Goal: Share content: Share content

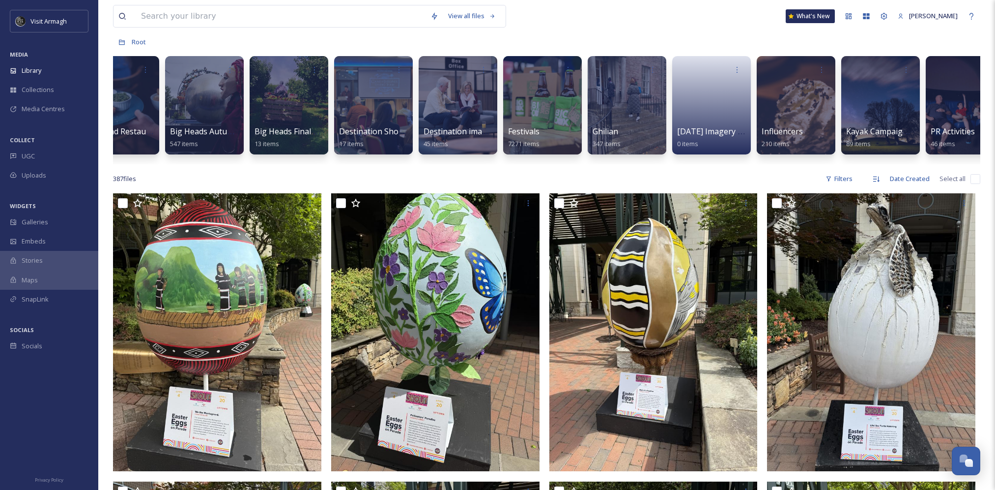
scroll to position [0, 301]
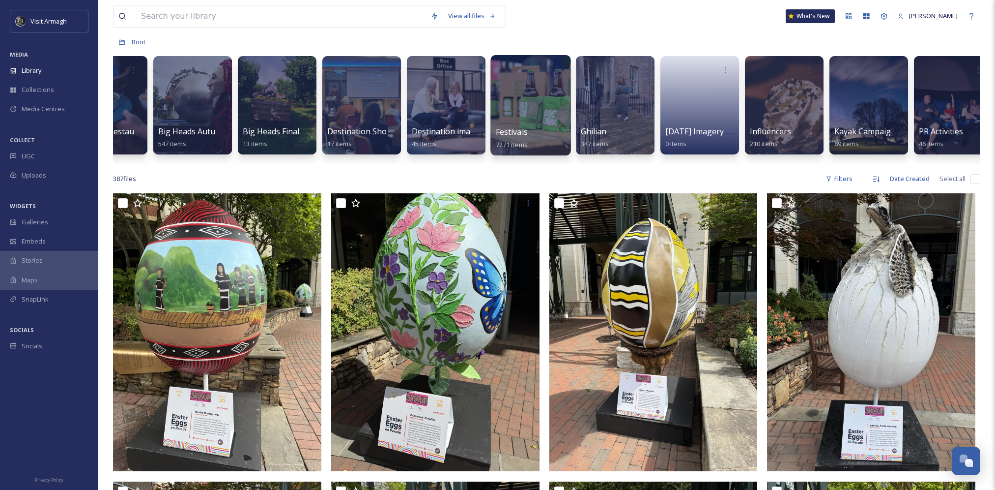
click at [533, 98] on div at bounding box center [531, 105] width 80 height 100
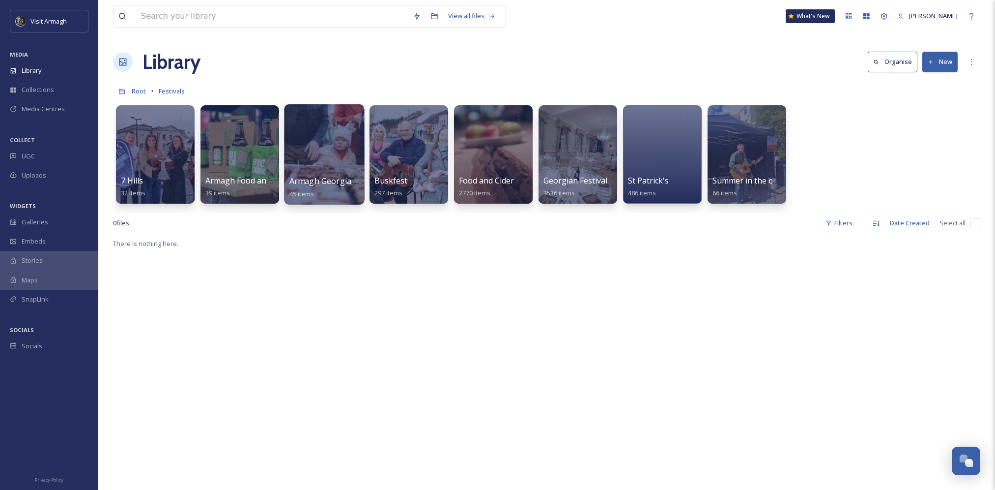
click at [311, 165] on div at bounding box center [324, 154] width 80 height 100
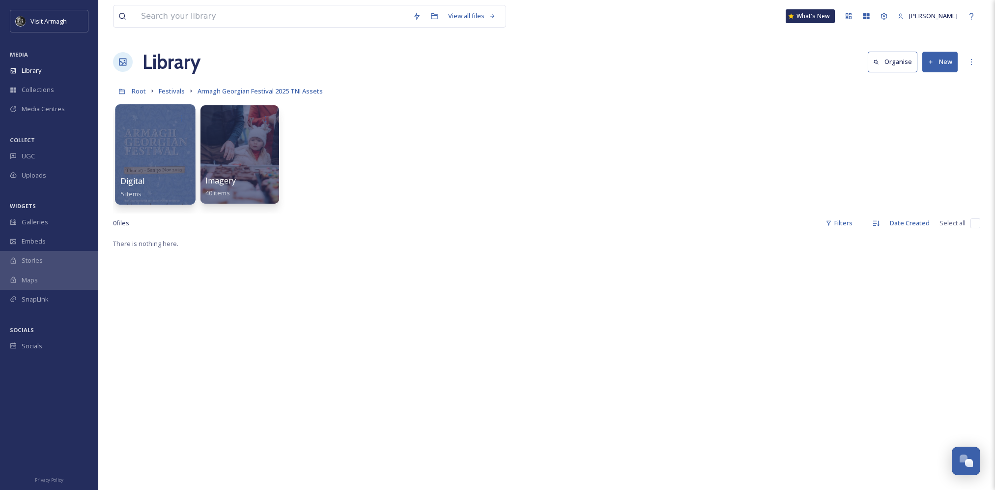
click at [143, 148] on div at bounding box center [155, 154] width 80 height 100
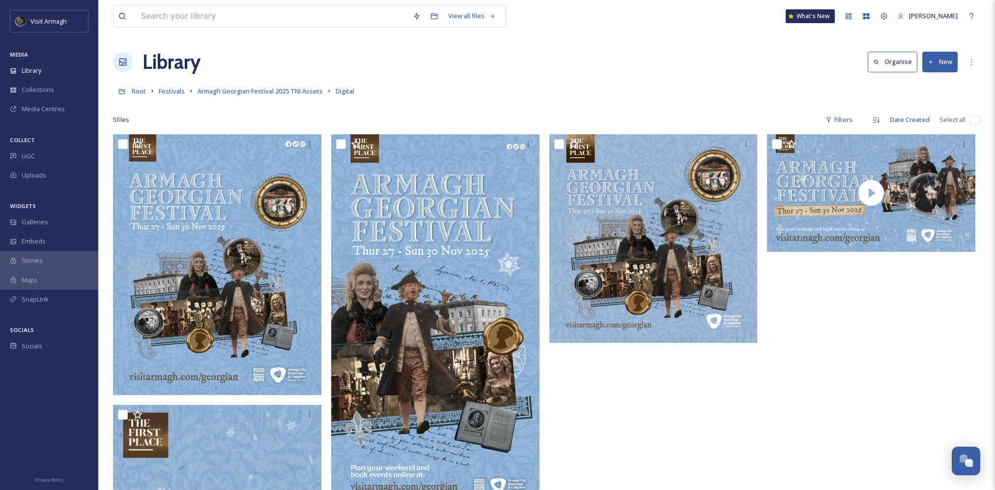
click at [683, 92] on div "Root Festivals Armagh Georgian Festival 2025 TNI Assets Digital" at bounding box center [547, 91] width 868 height 19
click at [972, 63] on icon at bounding box center [972, 62] width 8 height 8
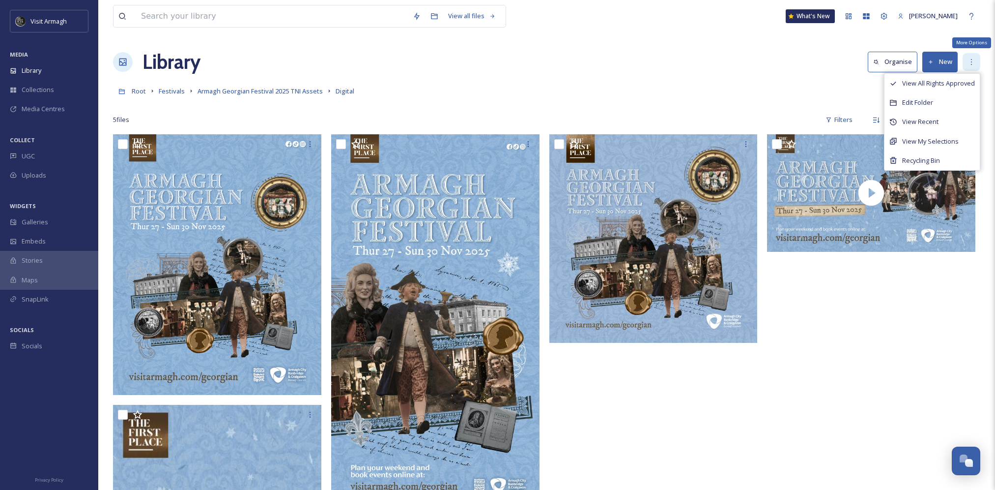
click at [972, 63] on icon at bounding box center [972, 62] width 8 height 8
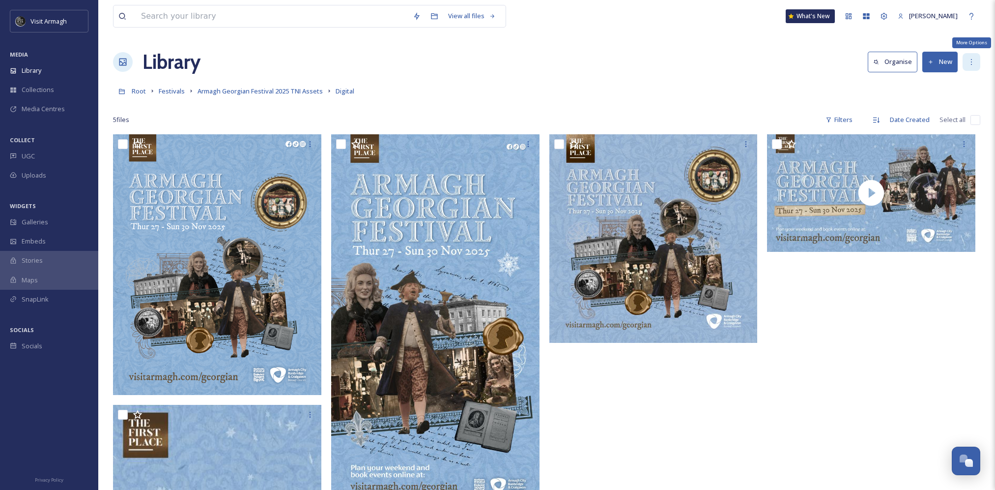
click at [971, 62] on icon at bounding box center [971, 62] width 1 height 6
click at [732, 88] on div "Root Festivals Armagh Georgian Festival 2025 TNI Assets Digital" at bounding box center [547, 91] width 868 height 19
click at [980, 66] on div "More Options" at bounding box center [972, 62] width 18 height 18
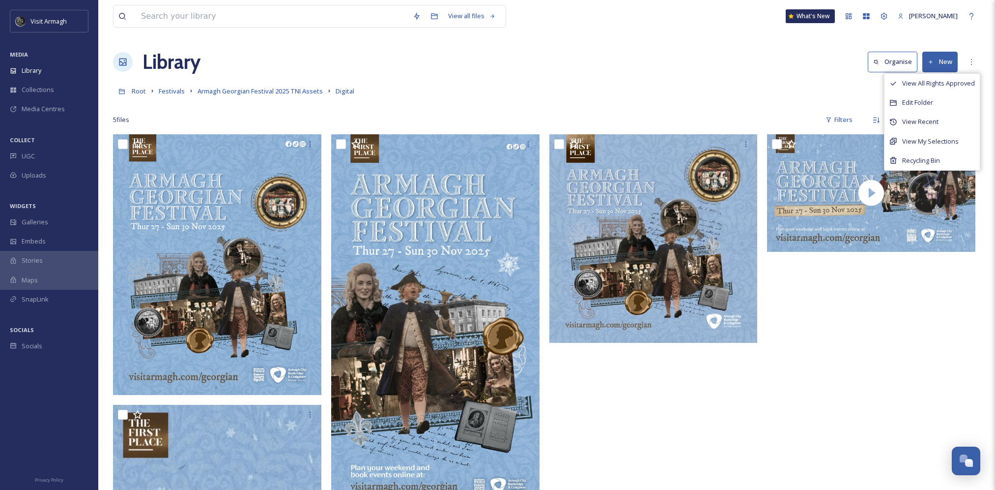
click at [836, 444] on div at bounding box center [873, 457] width 213 height 646
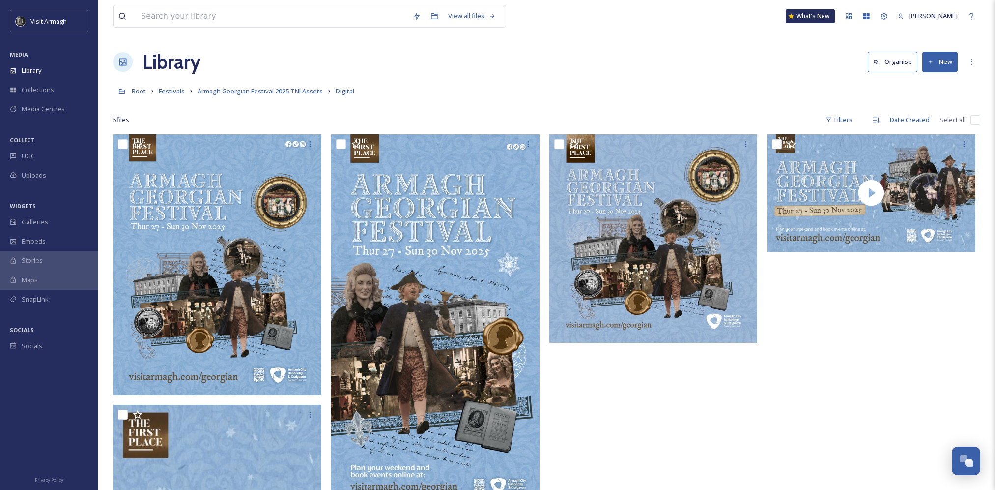
click at [634, 82] on div "Root Festivals Armagh Georgian Festival 2025 TNI Assets Digital" at bounding box center [547, 91] width 868 height 19
click at [973, 65] on icon at bounding box center [972, 62] width 8 height 8
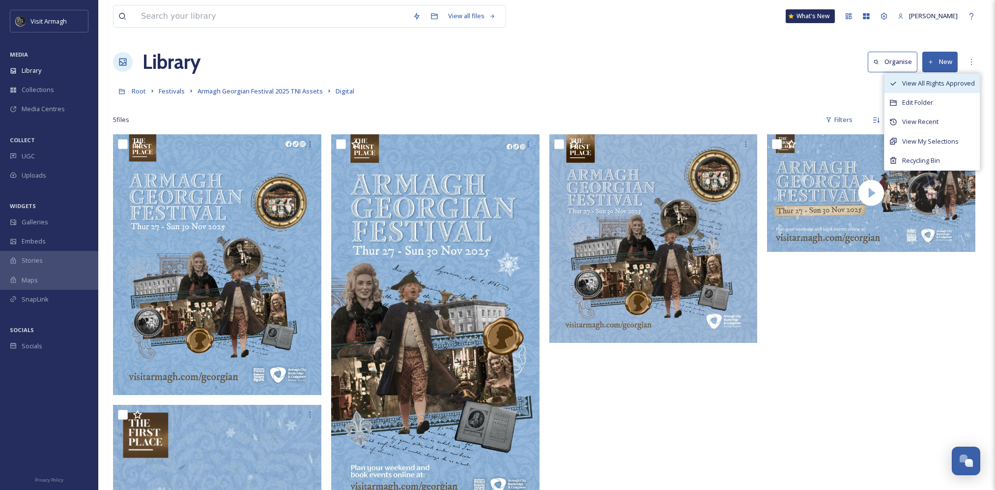
click at [939, 85] on span "View All Rights Approved" at bounding box center [938, 83] width 73 height 9
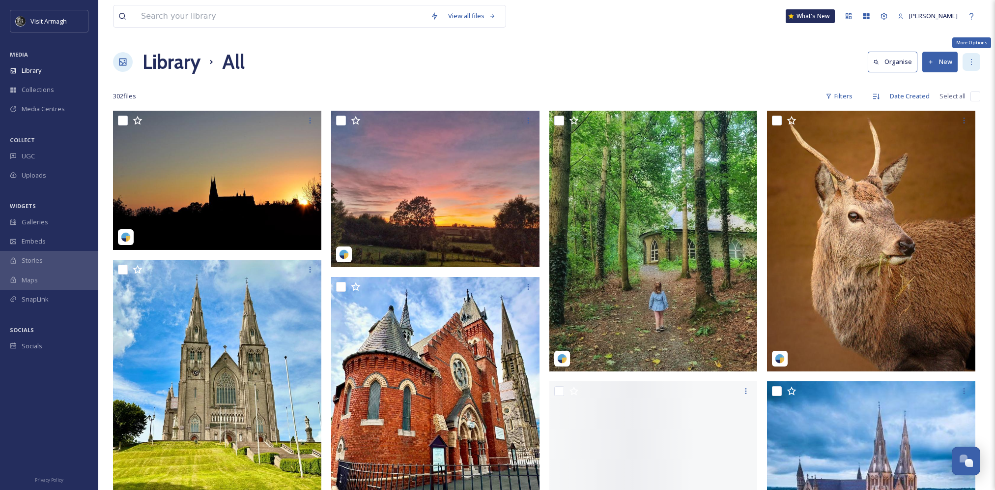
click at [973, 58] on icon at bounding box center [972, 62] width 8 height 8
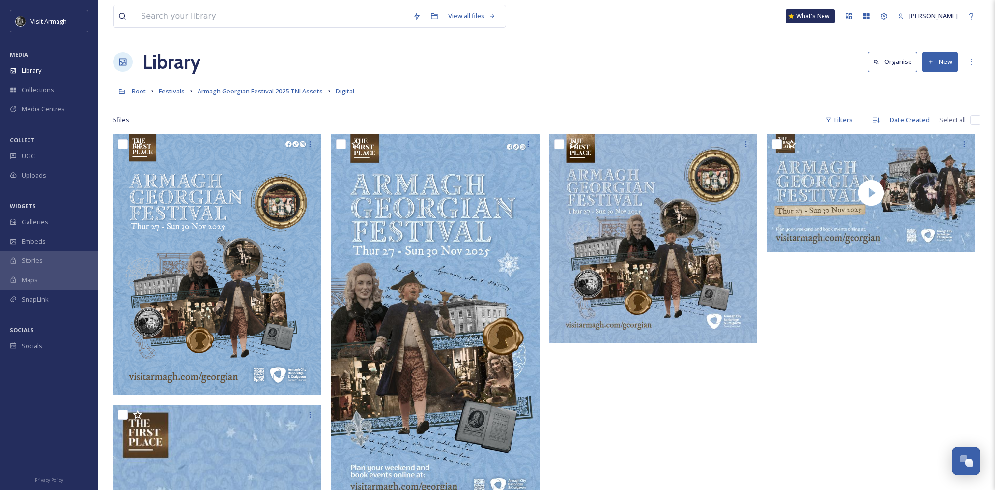
click at [476, 67] on div "Library Organise New" at bounding box center [547, 61] width 868 height 29
click at [940, 65] on button "New" at bounding box center [940, 62] width 35 height 20
click at [942, 58] on button "New" at bounding box center [940, 62] width 35 height 20
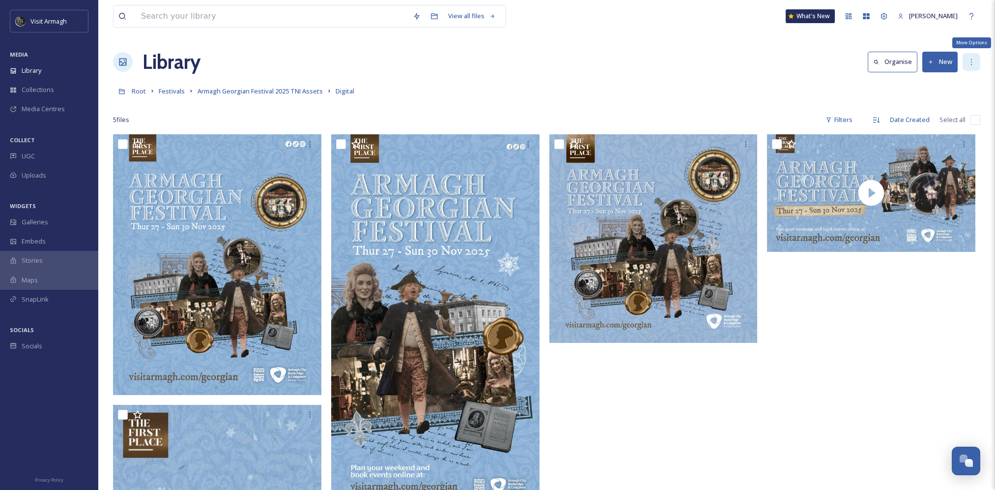
click at [977, 65] on div "More Options" at bounding box center [972, 62] width 18 height 18
click at [689, 102] on div at bounding box center [547, 105] width 868 height 10
click at [976, 117] on input "checkbox" at bounding box center [976, 120] width 10 height 10
checkbox input "true"
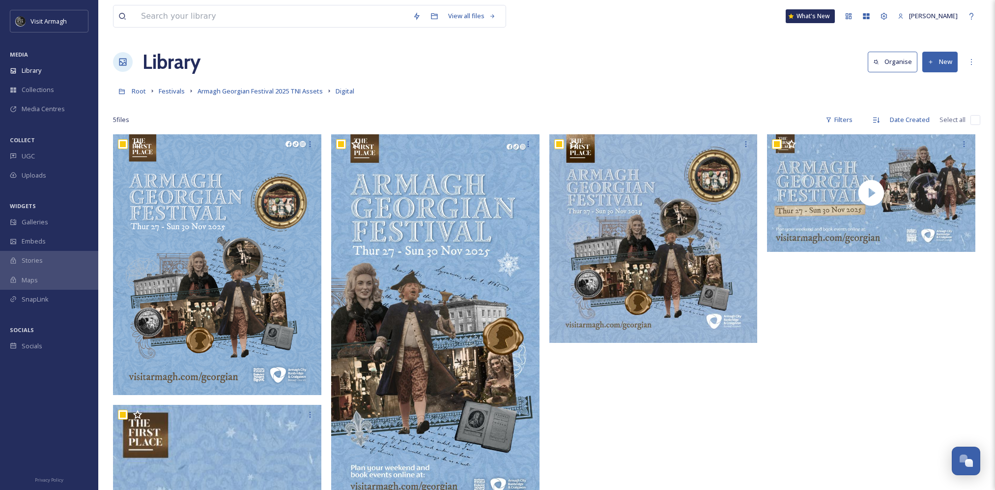
checkbox input "true"
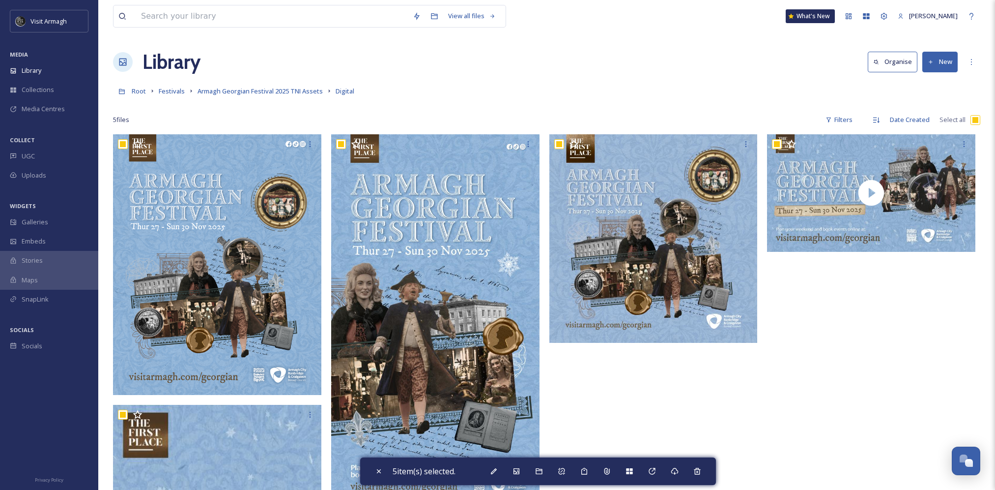
click at [976, 119] on input "checkbox" at bounding box center [976, 120] width 10 height 10
checkbox input "false"
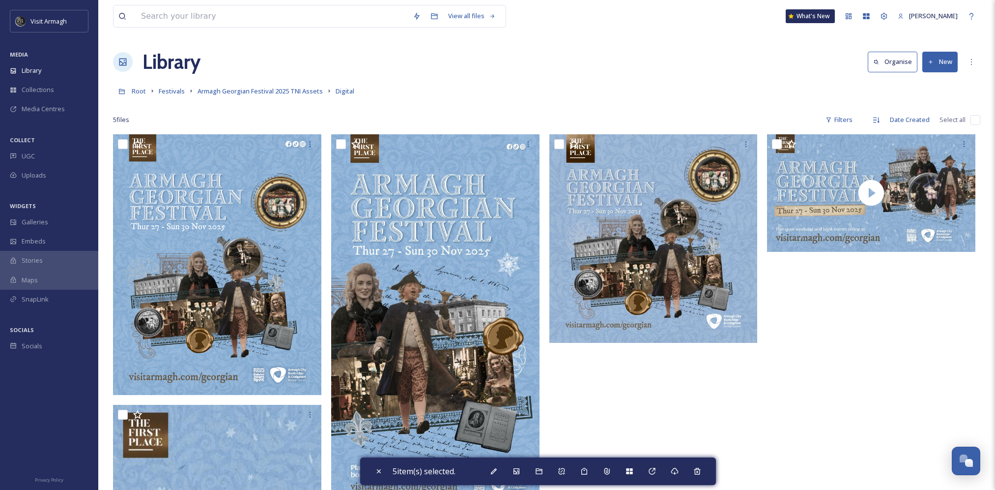
checkbox input "false"
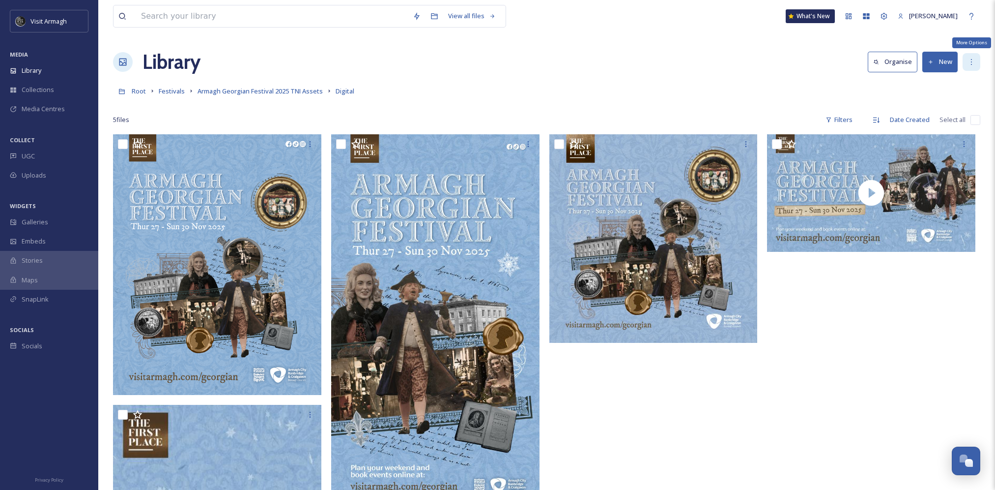
click at [968, 54] on div "More Options" at bounding box center [972, 62] width 18 height 18
click at [934, 63] on button "New" at bounding box center [940, 62] width 35 height 20
click at [576, 95] on div "Root Festivals Armagh Georgian Festival 2025 TNI Assets Digital" at bounding box center [547, 91] width 868 height 19
drag, startPoint x: 435, startPoint y: 0, endPoint x: 766, endPoint y: 224, distance: 399.1
click at [882, 376] on div at bounding box center [873, 457] width 213 height 646
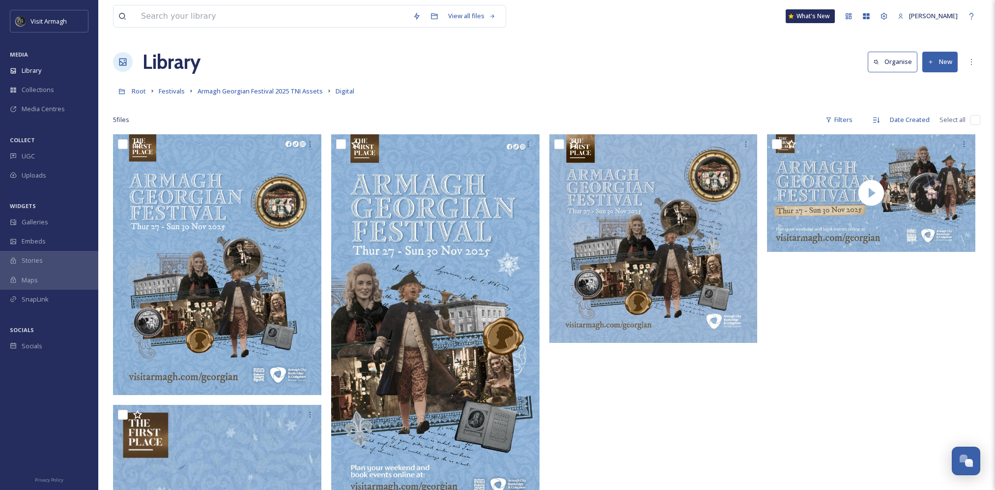
click at [386, 81] on div "View all files What's New Niamh Kelly Library Organise New Root Festivals Armag…" at bounding box center [546, 396] width 897 height 792
click at [395, 68] on div "Library Organise New" at bounding box center [547, 61] width 868 height 29
click at [897, 57] on button "Organise" at bounding box center [893, 62] width 50 height 20
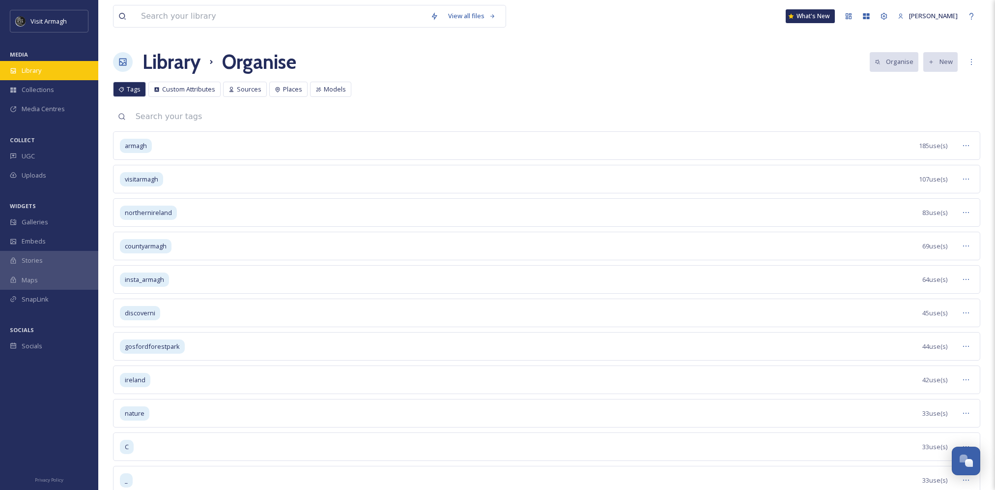
click at [48, 63] on div "Library" at bounding box center [49, 70] width 98 height 19
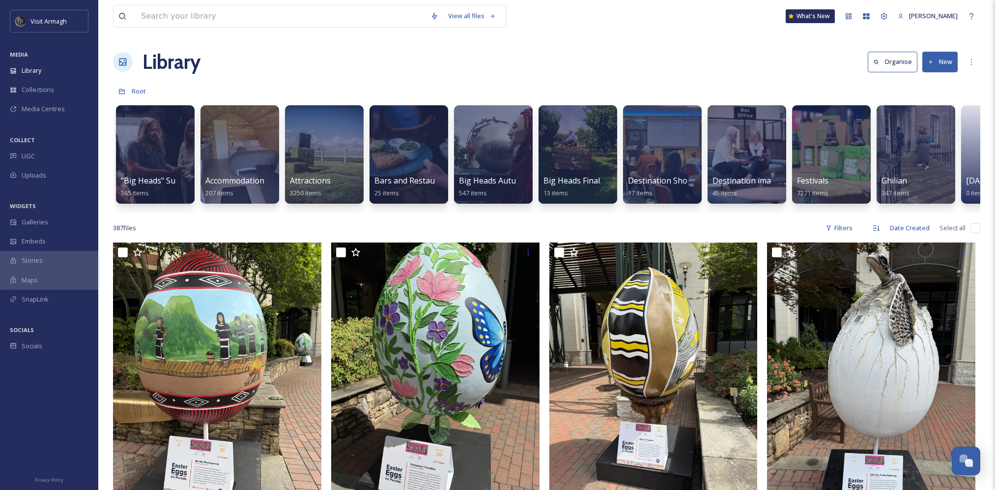
click at [338, 212] on div ""Big Heads" Summer Content 2025 365 items Accommodation 207 items Attractions 3…" at bounding box center [547, 156] width 868 height 113
click at [834, 163] on div at bounding box center [831, 154] width 80 height 100
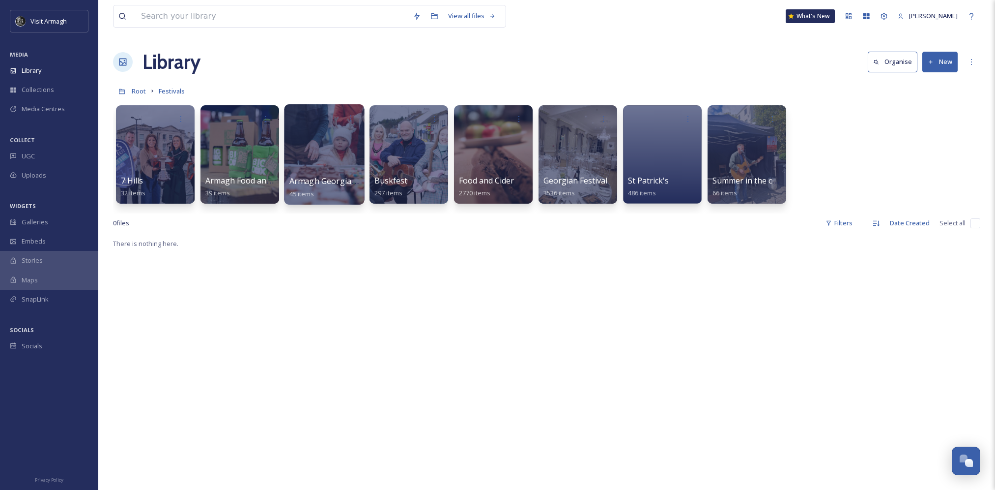
click at [341, 151] on div at bounding box center [324, 154] width 80 height 100
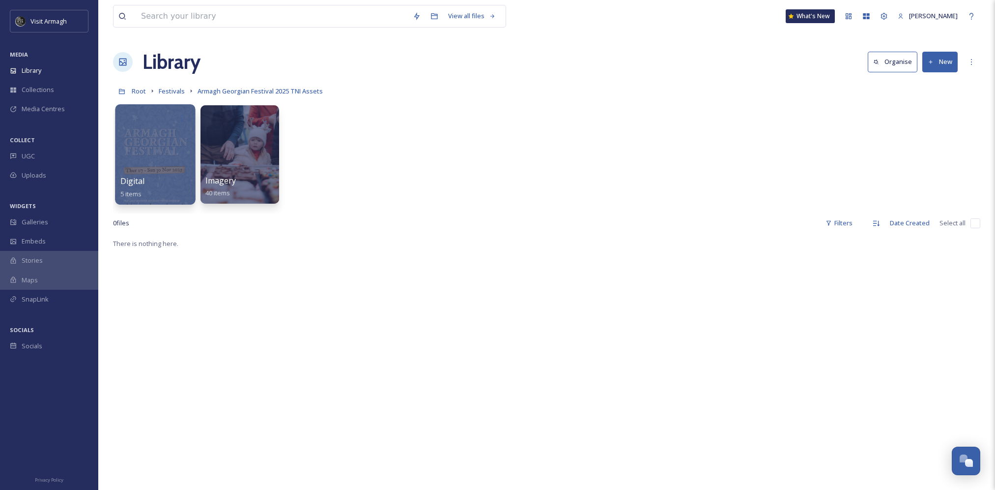
click at [162, 151] on div at bounding box center [155, 154] width 80 height 100
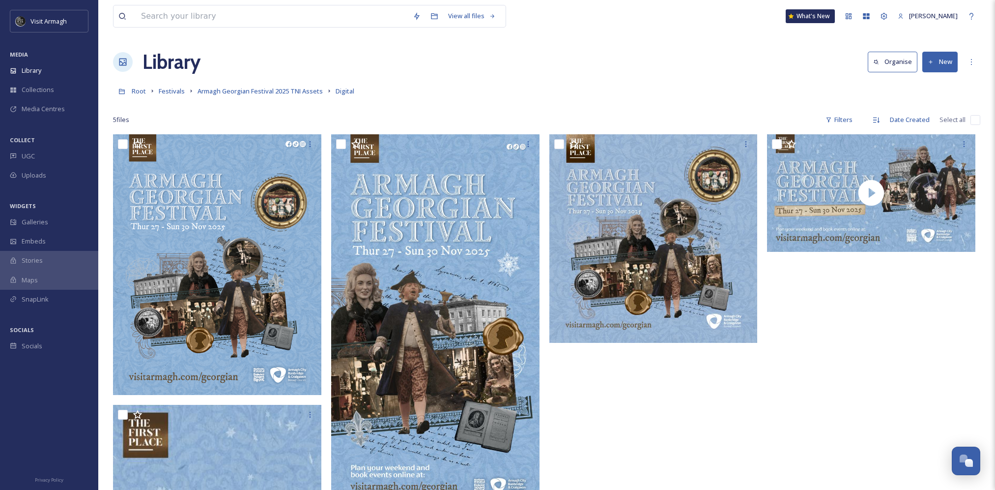
click at [451, 116] on div "5 file s Filters Date Created Select all" at bounding box center [547, 119] width 868 height 19
click at [950, 66] on button "New" at bounding box center [940, 62] width 35 height 20
click at [948, 58] on button "New" at bounding box center [940, 62] width 35 height 20
click at [928, 125] on span "Folder" at bounding box center [929, 122] width 19 height 9
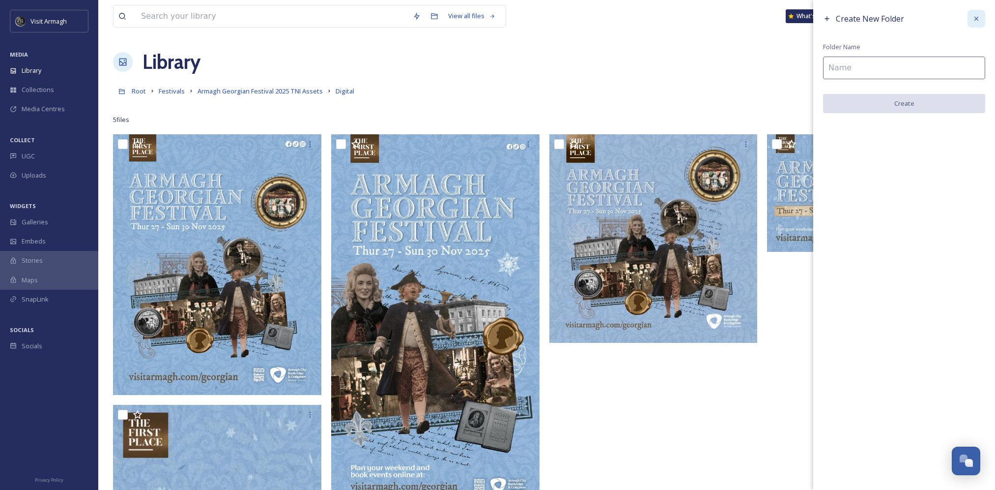
click at [981, 18] on div at bounding box center [977, 19] width 18 height 18
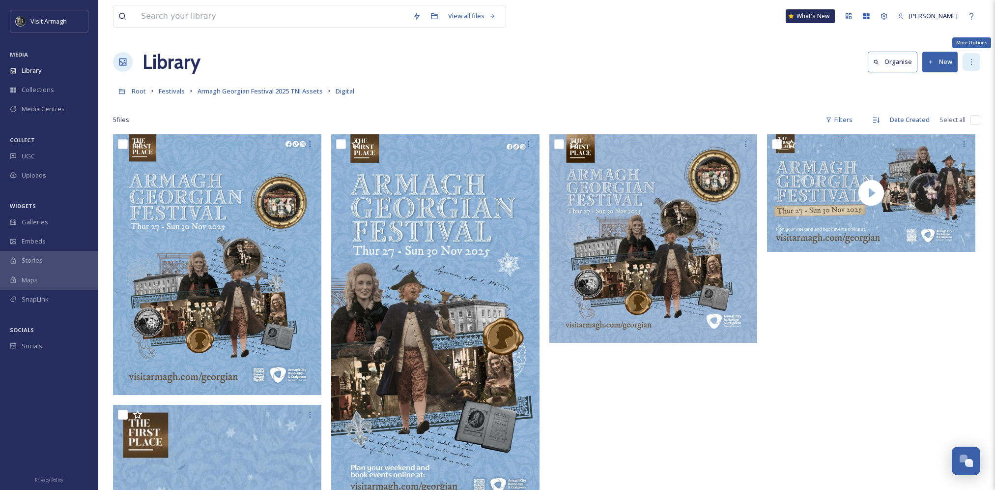
click at [975, 63] on icon at bounding box center [972, 62] width 8 height 8
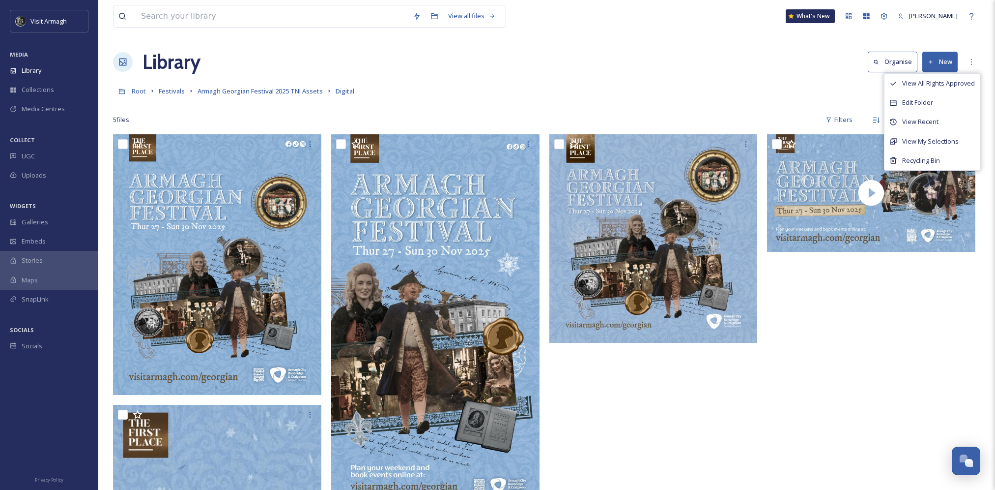
click at [732, 112] on div "5 file s Filters Date Created Select all" at bounding box center [547, 119] width 868 height 19
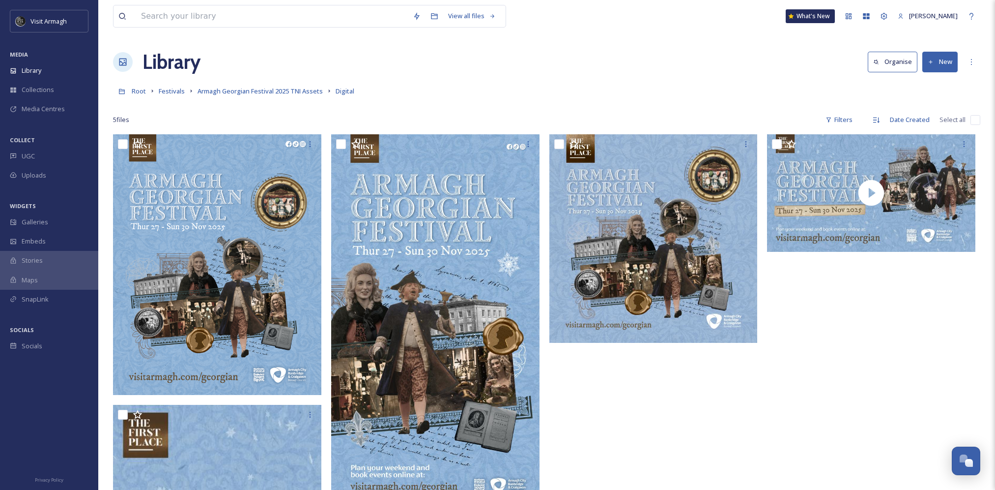
click at [311, 67] on div "Library Organise New" at bounding box center [547, 61] width 868 height 29
click at [966, 38] on div "View all files What's New Niamh Kelly Library Organise New Root Festivals Armag…" at bounding box center [546, 396] width 897 height 792
click at [601, 112] on div "5 file s Filters Date Created Select all" at bounding box center [547, 119] width 868 height 19
click at [907, 59] on button "Organise" at bounding box center [893, 62] width 50 height 20
click at [290, 88] on span "Armagh Georgian Festival 2025 TNI Assets" at bounding box center [260, 91] width 125 height 9
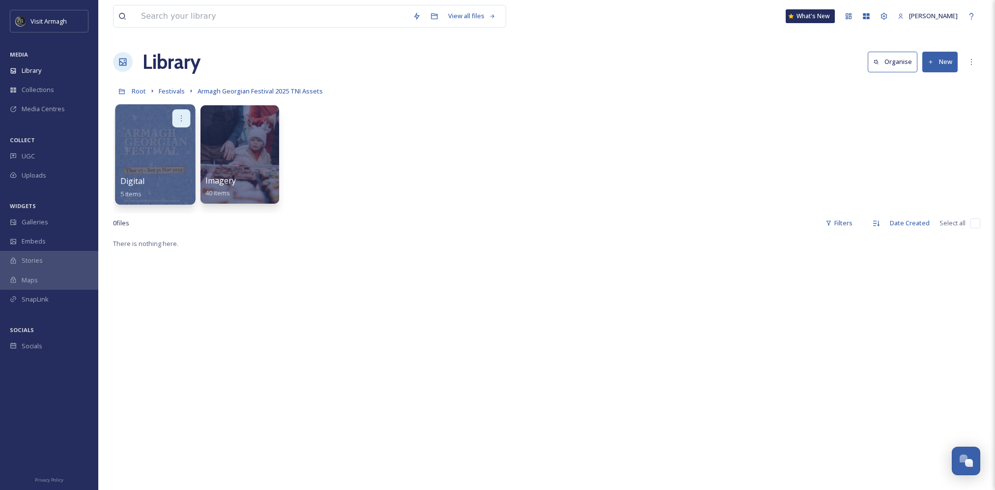
click at [182, 111] on div at bounding box center [182, 118] width 18 height 18
click at [167, 138] on span "Edit / Share" at bounding box center [157, 140] width 34 height 10
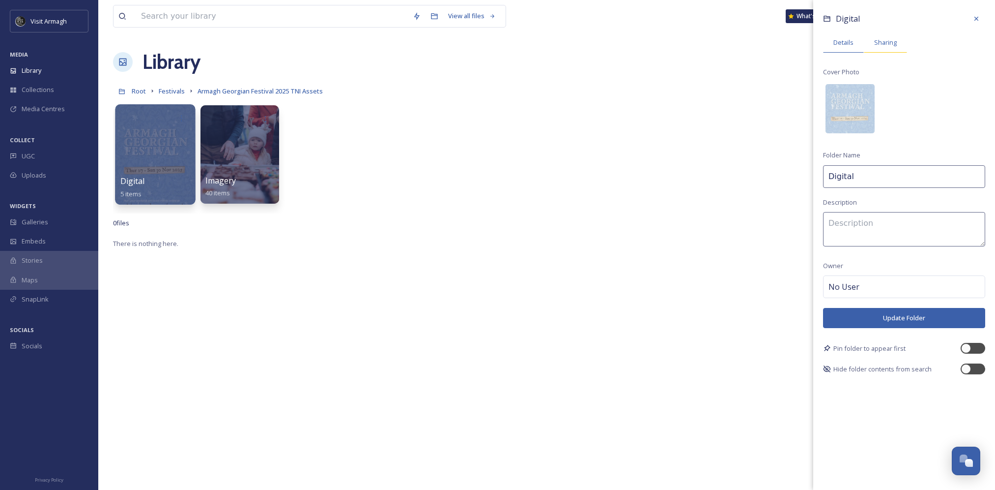
click at [893, 43] on span "Sharing" at bounding box center [885, 42] width 23 height 9
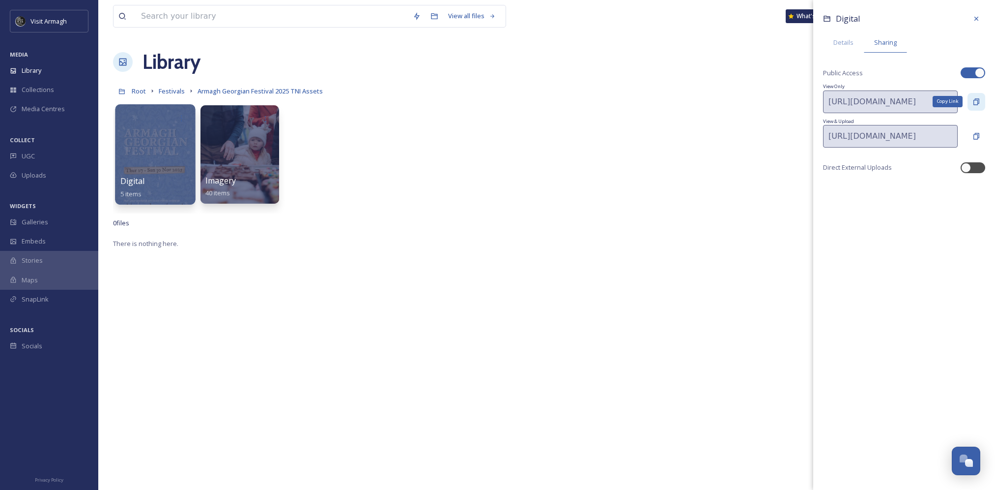
click at [979, 100] on icon at bounding box center [977, 102] width 8 height 8
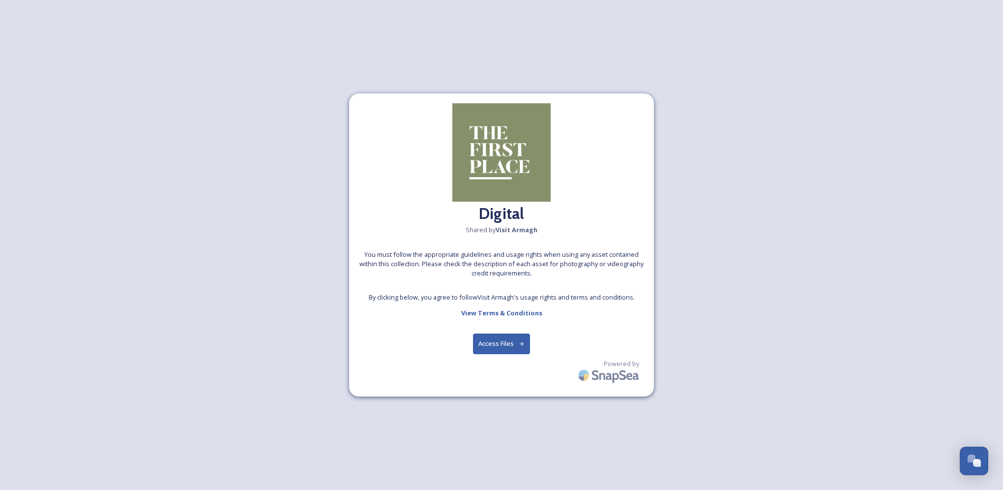
click at [506, 347] on button "Access Files" at bounding box center [502, 343] width 58 height 20
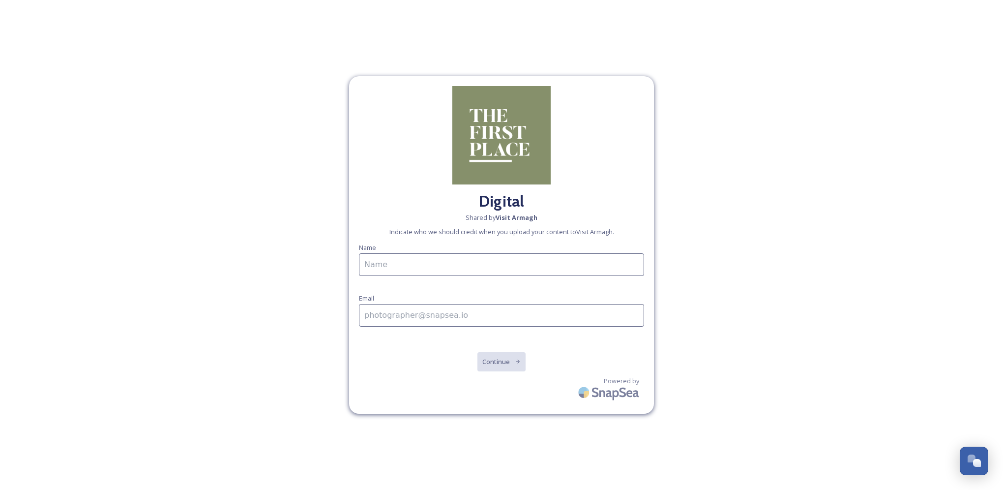
drag, startPoint x: 747, startPoint y: 293, endPoint x: 746, endPoint y: 75, distance: 218.7
click at [746, 293] on div "Digital Shared by [PERSON_NAME] Indicate who we should credit when you upload y…" at bounding box center [501, 245] width 1003 height 490
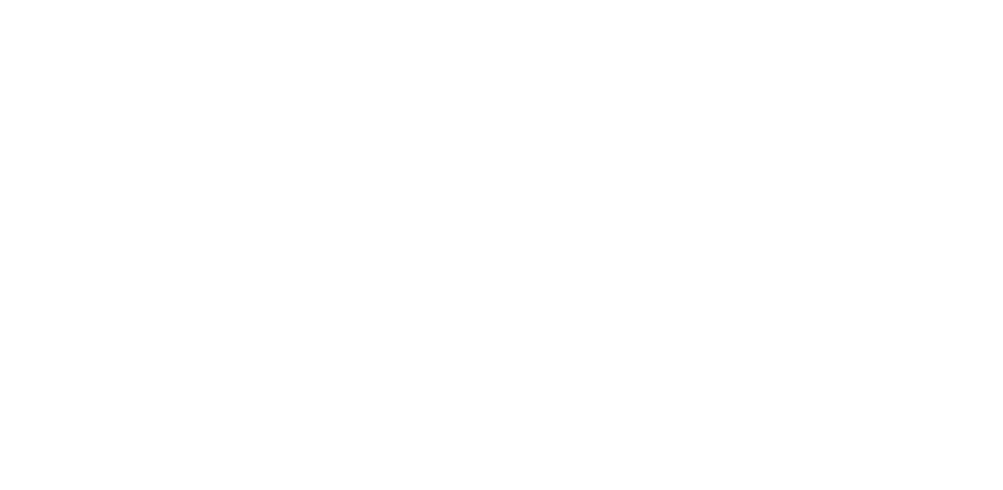
click at [428, 0] on html "/p/folder/upload/visit-armagh/ea9f40b6-3e95-4f51-8097-e72d44a4e3c4" at bounding box center [501, 0] width 1003 height 0
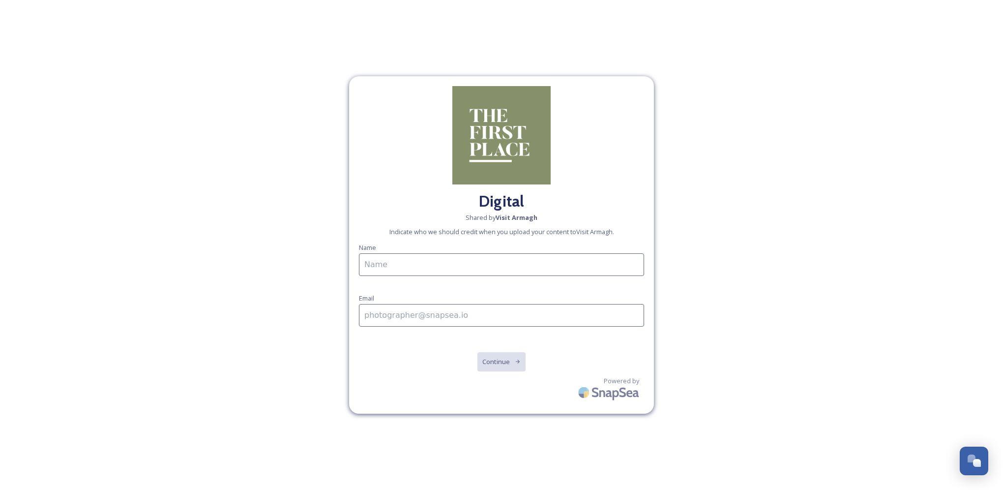
click at [755, 251] on div "Digital Shared by Visit Armagh Indicate who we should credit when you upload yo…" at bounding box center [501, 245] width 1003 height 490
drag, startPoint x: 473, startPoint y: 265, endPoint x: 470, endPoint y: 271, distance: 6.4
click at [473, 265] on input at bounding box center [501, 264] width 285 height 23
click at [590, 317] on input at bounding box center [501, 315] width 285 height 23
click at [773, 297] on div "Digital Shared by Visit Armagh Indicate who we should credit when you upload yo…" at bounding box center [501, 245] width 1003 height 490
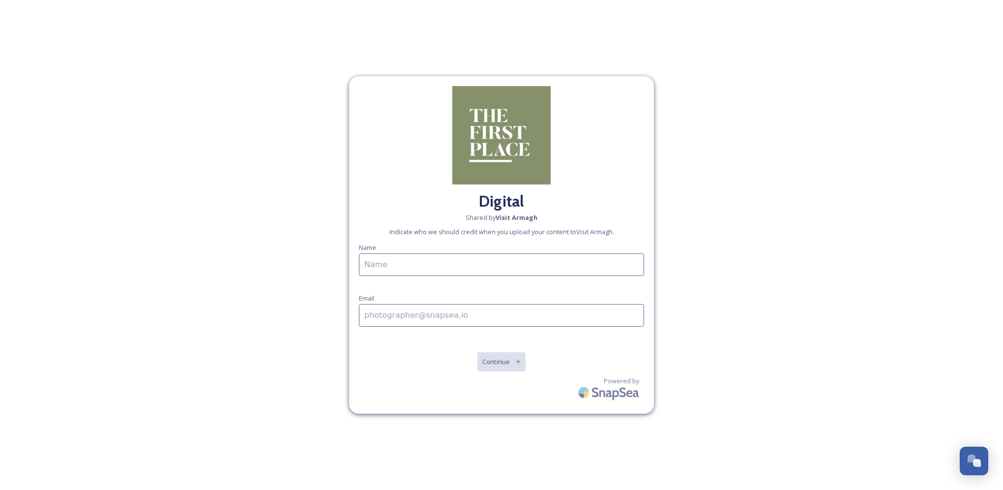
click at [863, 297] on div "Digital Shared by Visit Armagh Indicate who we should credit when you upload yo…" at bounding box center [501, 245] width 1003 height 490
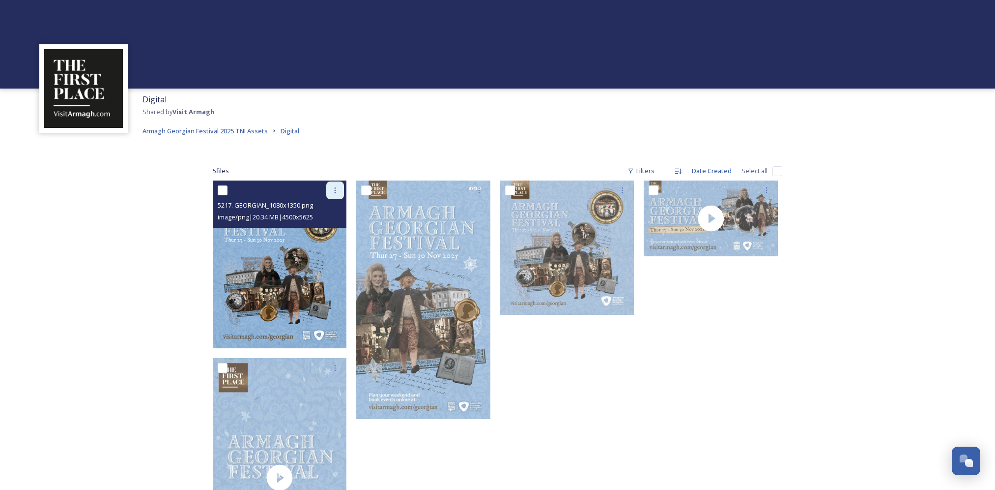
click at [337, 204] on div "5217. GEORGIAN_1080x1350.png" at bounding box center [281, 205] width 127 height 12
click at [338, 196] on div at bounding box center [335, 190] width 18 height 18
